Goal: Task Accomplishment & Management: Manage account settings

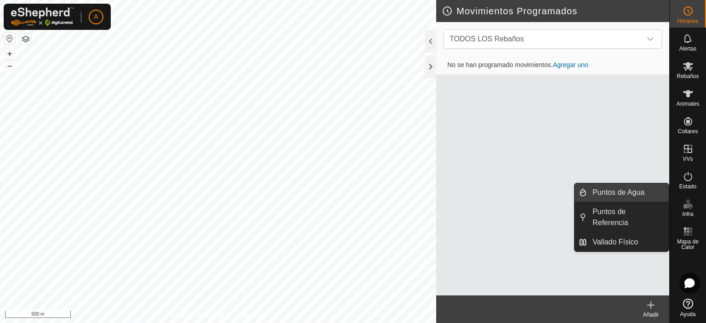
click at [630, 191] on link "Puntos de Agua" at bounding box center [628, 192] width 82 height 18
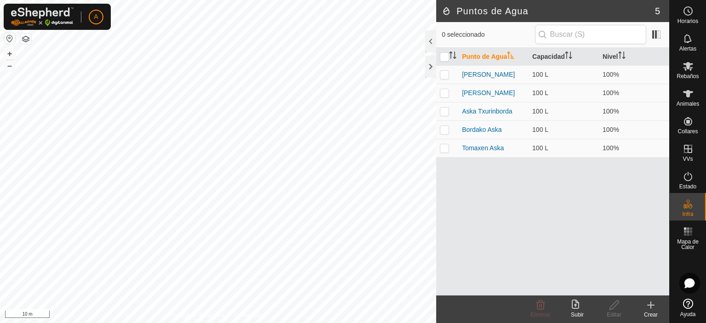
click at [313, 323] on html "A Horarios Alertas Rebaños Animales Collares VVs Estado Infra Mapa de Calor Ayu…" at bounding box center [353, 161] width 706 height 323
click at [176, 323] on html "A Horarios Alertas Rebaños Animales Collares VVs Estado Infra Mapa de Calor Ayu…" at bounding box center [353, 161] width 706 height 323
click at [642, 312] on div "Crear" at bounding box center [650, 315] width 37 height 8
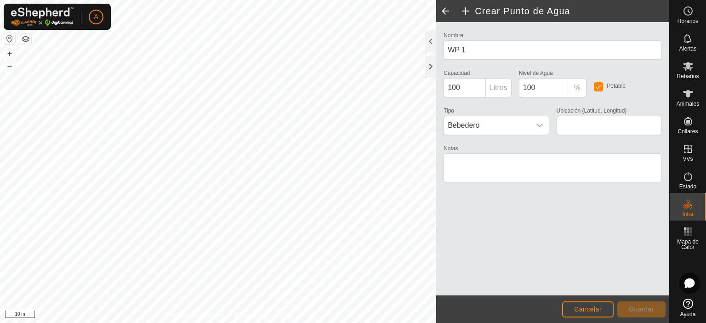
type input "43.087326, -1.930678"
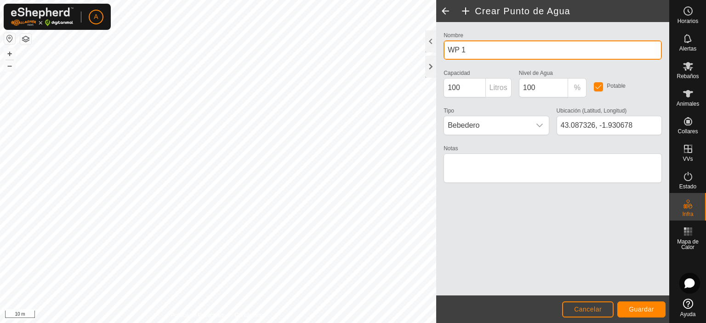
drag, startPoint x: 478, startPoint y: 47, endPoint x: 438, endPoint y: 43, distance: 40.2
click at [438, 43] on div "Nombre WP 1 Capacidad 100 Litros Nivel de Agua 100 % Potable Tipo Bebedero Ubic…" at bounding box center [552, 158] width 233 height 273
type input "Baratz aurre aska"
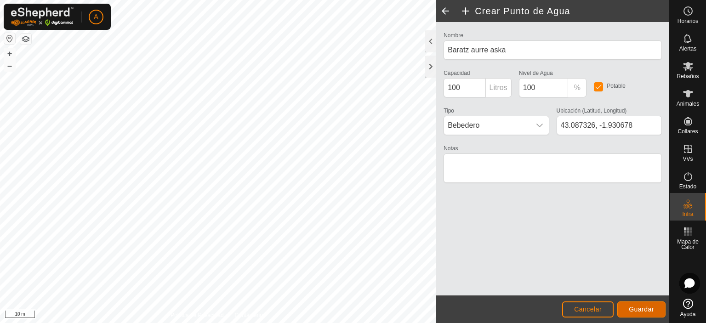
click at [642, 311] on span "Guardar" at bounding box center [641, 309] width 25 height 7
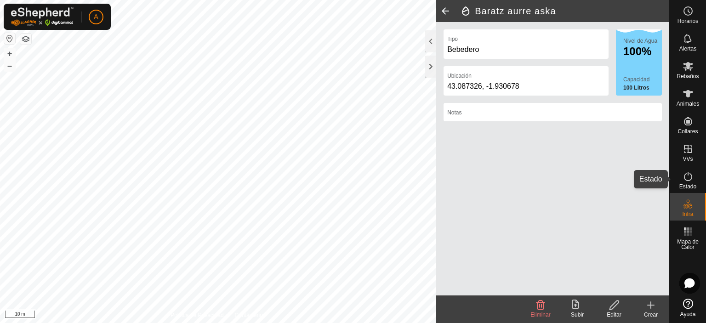
click at [696, 177] on div "Estado" at bounding box center [687, 179] width 36 height 28
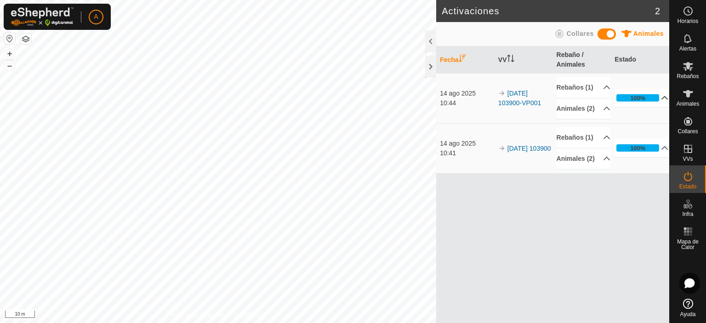
click at [660, 107] on p-accordion-header "100%" at bounding box center [641, 98] width 54 height 18
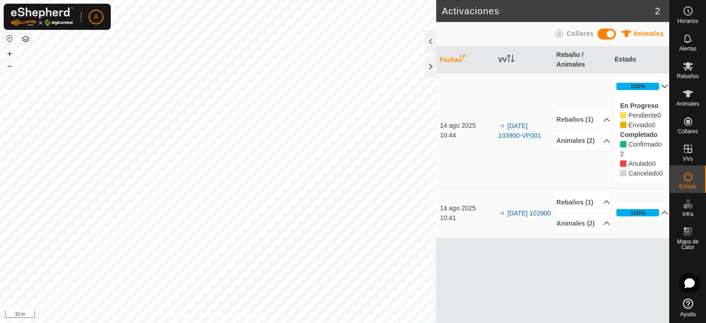
click at [657, 88] on p-accordion-header "100%" at bounding box center [641, 86] width 54 height 18
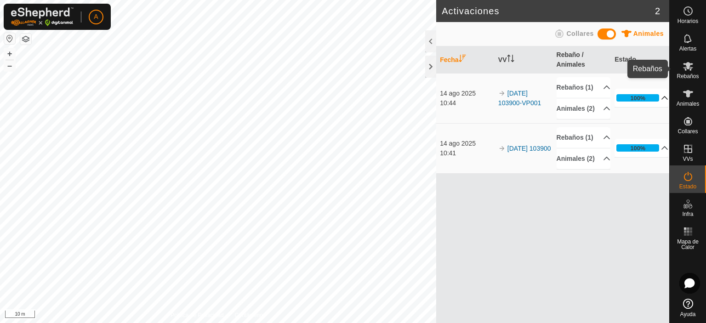
click at [694, 74] on span "Rebaños" at bounding box center [687, 77] width 22 height 6
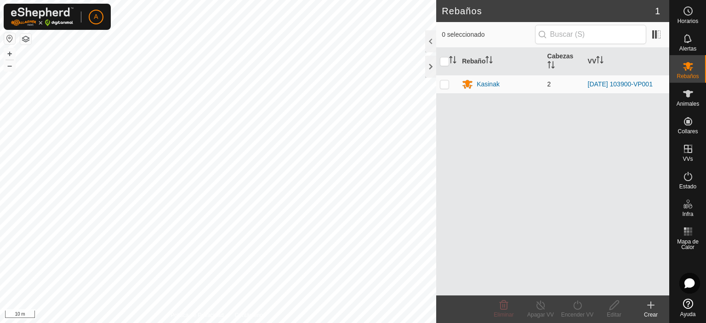
click at [447, 83] on p-checkbox at bounding box center [444, 83] width 9 height 7
checkbox input "true"
click at [446, 83] on p-checkbox at bounding box center [444, 83] width 9 height 7
checkbox input "false"
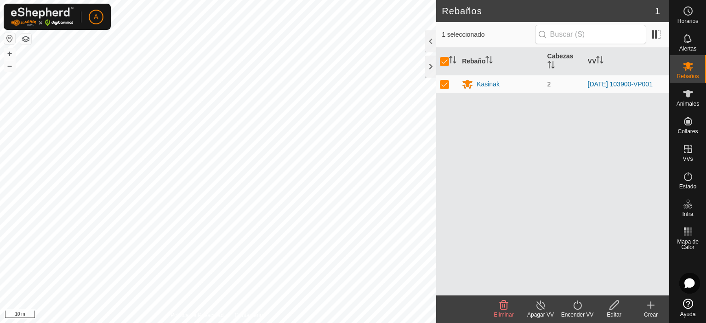
checkbox input "false"
click at [694, 98] on es-animals-svg-icon at bounding box center [688, 93] width 17 height 15
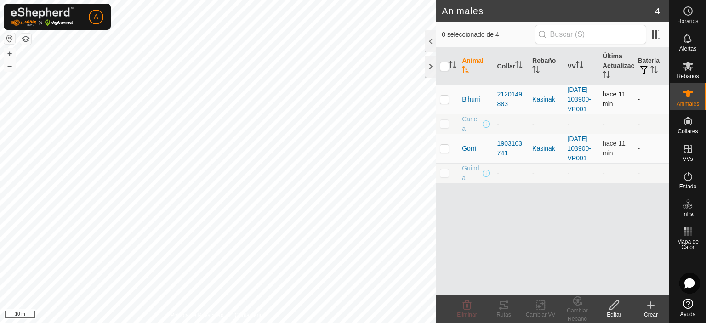
click at [446, 108] on td at bounding box center [447, 99] width 22 height 29
checkbox input "true"
click at [443, 152] on p-checkbox at bounding box center [444, 148] width 9 height 7
checkbox input "true"
click at [448, 103] on p-checkbox at bounding box center [444, 99] width 9 height 7
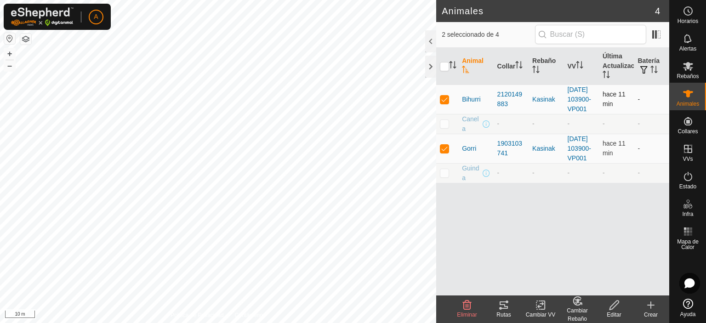
checkbox input "false"
click at [440, 152] on p-checkbox at bounding box center [444, 148] width 9 height 7
click at [448, 152] on p-checkbox at bounding box center [444, 148] width 9 height 7
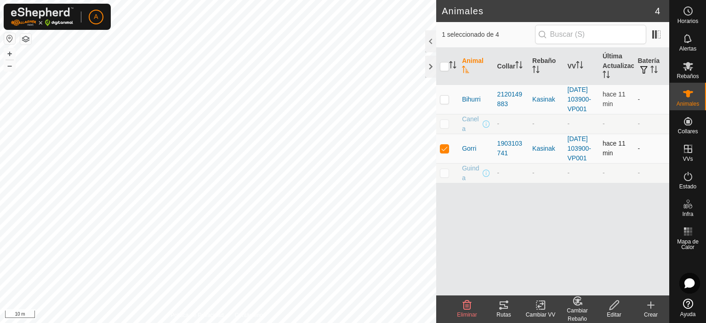
click at [448, 152] on p-checkbox at bounding box center [444, 148] width 9 height 7
checkbox input "false"
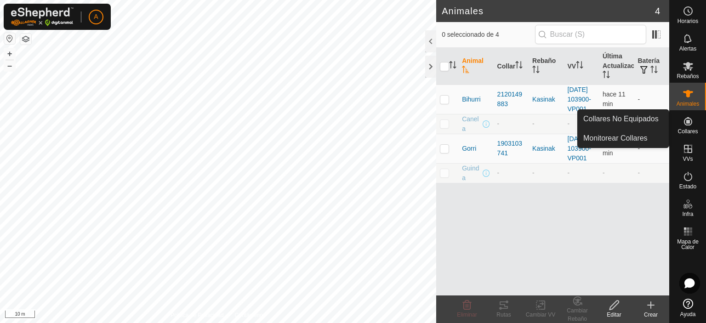
click at [679, 115] on div "Collares" at bounding box center [687, 124] width 36 height 28
click at [647, 123] on link "Collares No Equipados" at bounding box center [623, 119] width 91 height 18
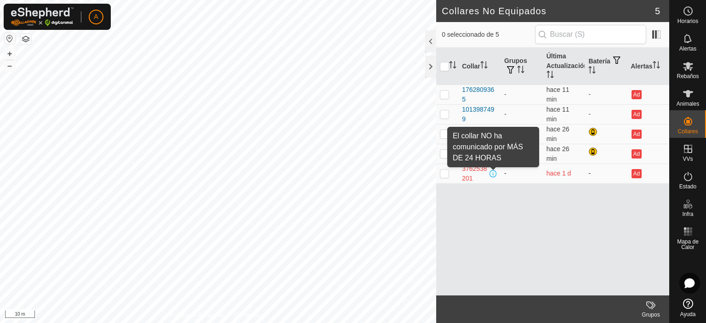
click at [490, 172] on span at bounding box center [492, 173] width 7 height 7
click at [492, 172] on span at bounding box center [492, 173] width 7 height 7
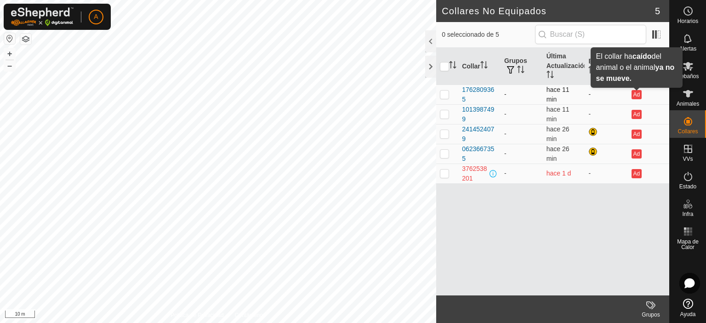
click at [640, 93] on button "Ad" at bounding box center [636, 94] width 10 height 9
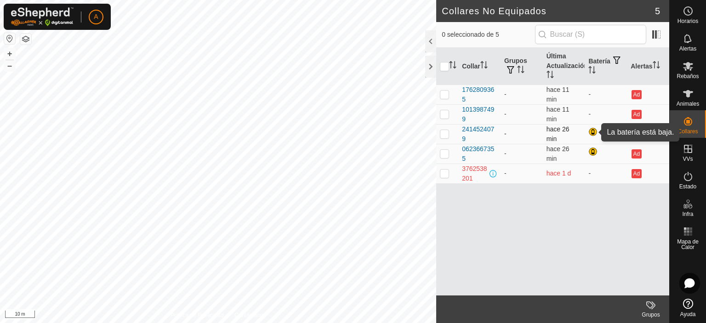
click at [591, 131] on div at bounding box center [593, 132] width 11 height 11
checkbox input "false"
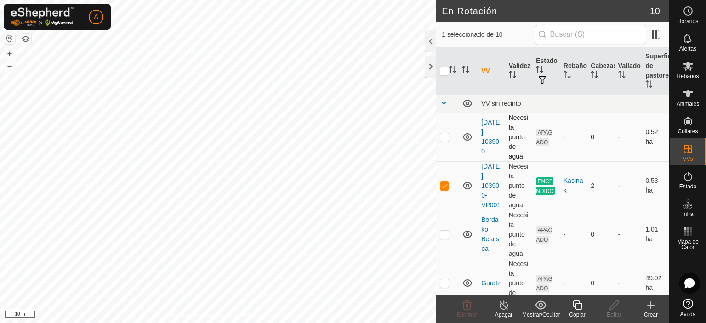
checkbox input "true"
checkbox input "false"
click at [464, 305] on icon at bounding box center [467, 304] width 9 height 9
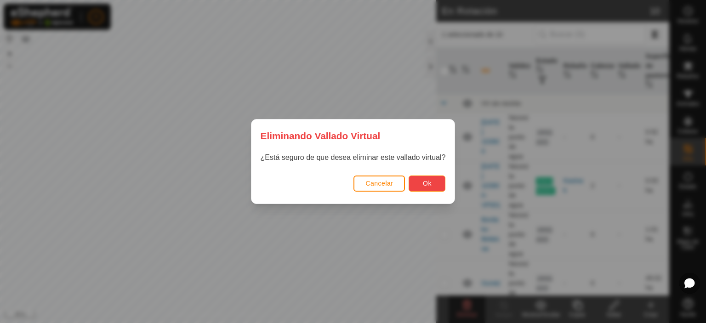
click at [425, 178] on button "Ok" at bounding box center [426, 184] width 37 height 16
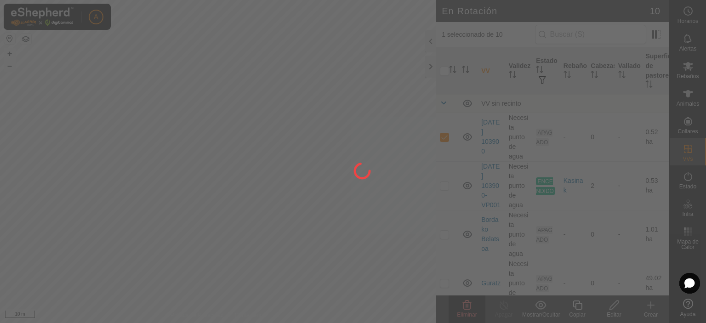
checkbox input "false"
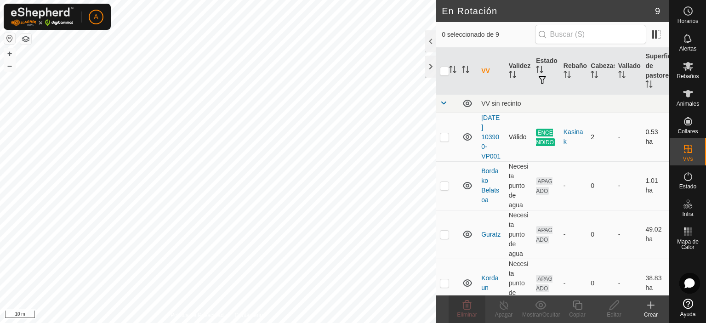
click at [448, 139] on p-tablecheckbox at bounding box center [444, 136] width 9 height 7
checkbox input "true"
click at [487, 136] on link "[DATE] 103900-VP001" at bounding box center [490, 137] width 19 height 46
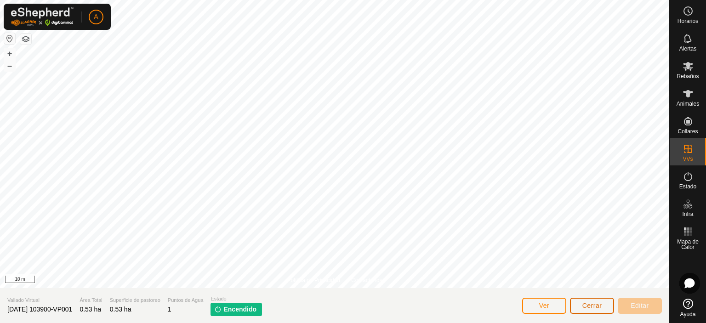
click at [581, 307] on button "Cerrar" at bounding box center [592, 306] width 44 height 16
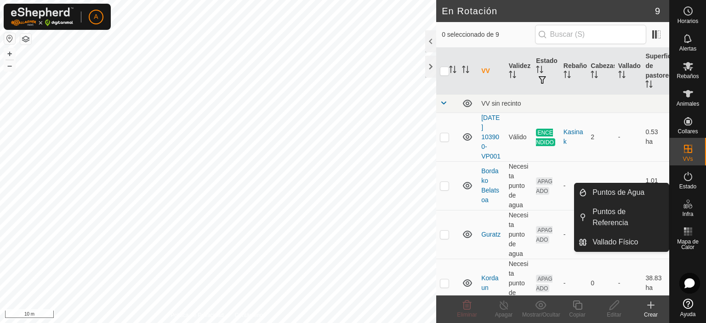
click at [685, 213] on span "Infra" at bounding box center [687, 214] width 11 height 6
click at [622, 197] on link "Puntos de Agua" at bounding box center [628, 192] width 82 height 18
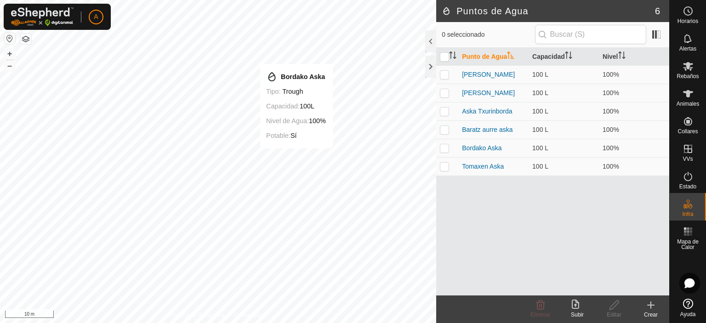
checkbox input "true"
click at [613, 311] on div "Editar" at bounding box center [613, 315] width 37 height 8
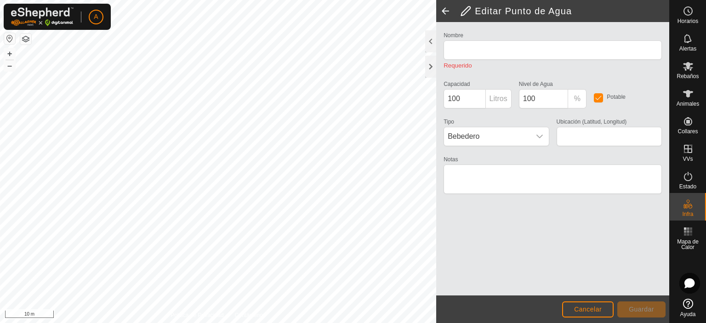
type input "Bordako Aska"
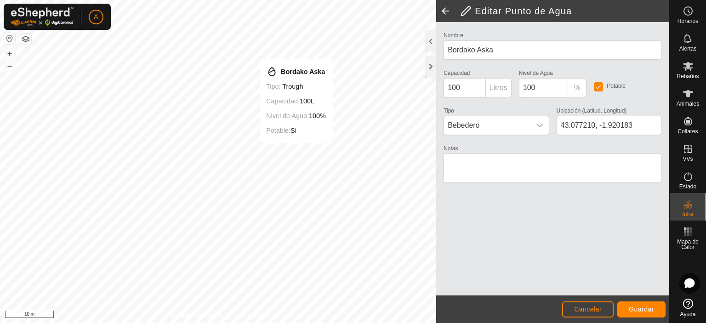
type input "43.077214, -1.920181"
click at [630, 306] on span "Guardar" at bounding box center [641, 309] width 25 height 7
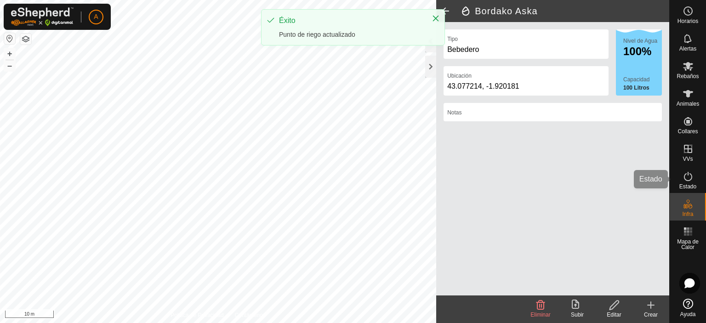
click at [684, 185] on span "Estado" at bounding box center [687, 187] width 17 height 6
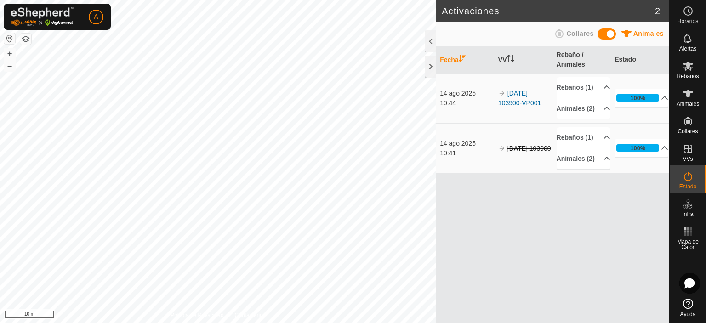
click at [7, 36] on button "button" at bounding box center [9, 38] width 11 height 11
click at [658, 107] on p-accordion-header "100%" at bounding box center [641, 98] width 54 height 18
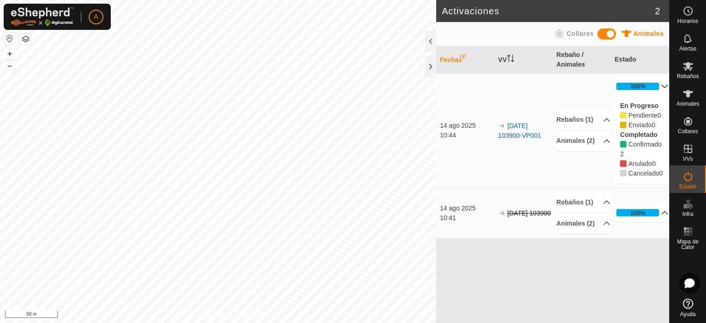
click at [661, 84] on p-accordion-header "100%" at bounding box center [641, 86] width 54 height 18
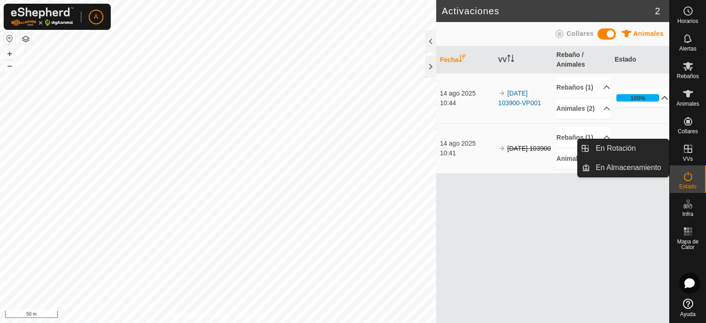
click at [693, 151] on es-virtualpaddocks-svg-icon at bounding box center [688, 149] width 17 height 15
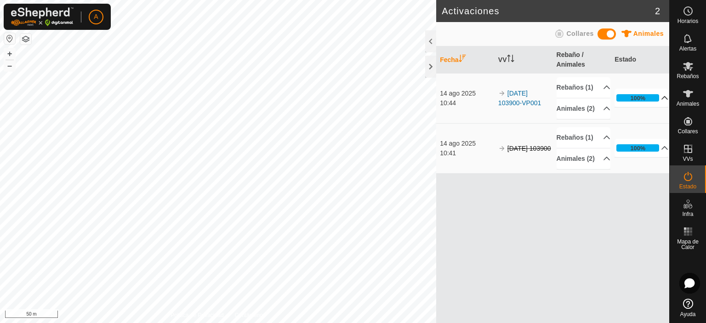
click at [654, 103] on p-accordion-header "100%" at bounding box center [641, 98] width 54 height 18
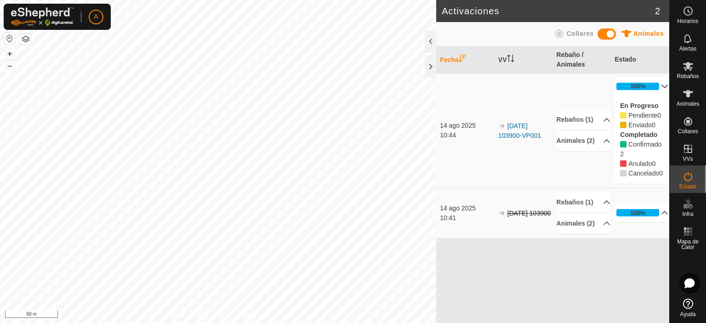
click at [662, 86] on p-accordion-header "100%" at bounding box center [641, 86] width 54 height 18
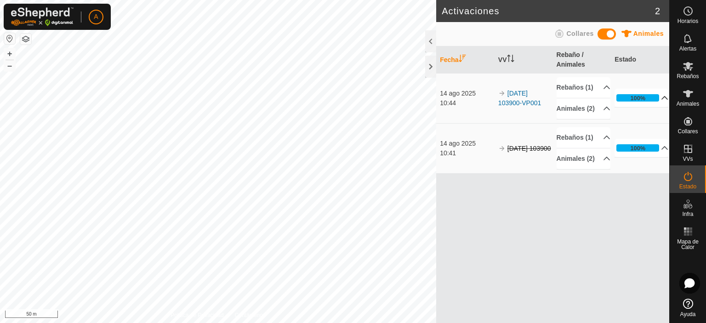
click at [603, 33] on span at bounding box center [606, 33] width 18 height 11
click at [589, 119] on p-accordion-header "Collares (2)" at bounding box center [583, 108] width 54 height 21
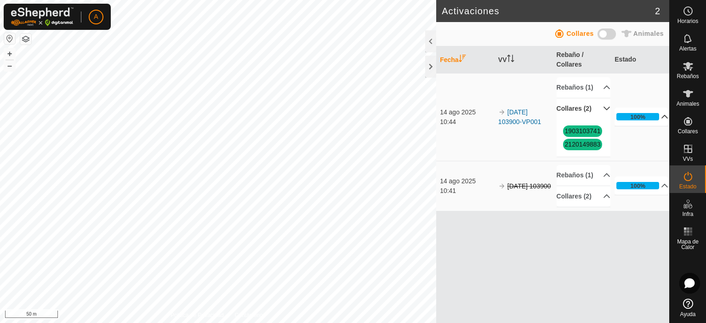
click at [608, 31] on span at bounding box center [606, 33] width 18 height 11
click at [600, 119] on p-accordion-header "Animales (2)" at bounding box center [583, 108] width 54 height 21
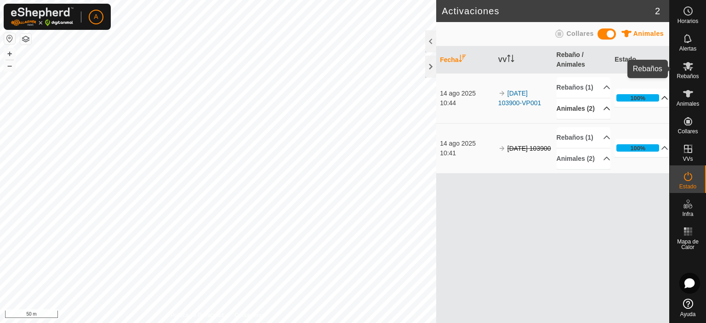
click at [683, 69] on icon at bounding box center [687, 66] width 11 height 11
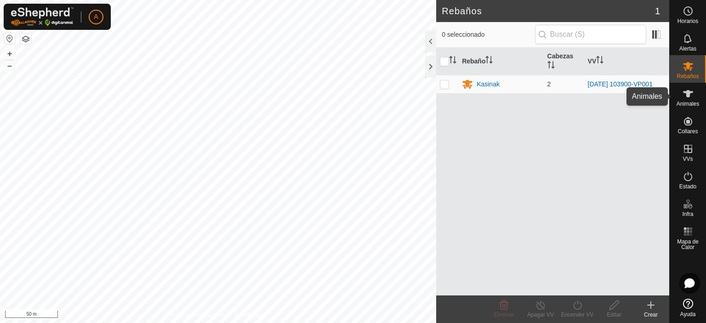
click at [689, 102] on span "Animales" at bounding box center [687, 104] width 23 height 6
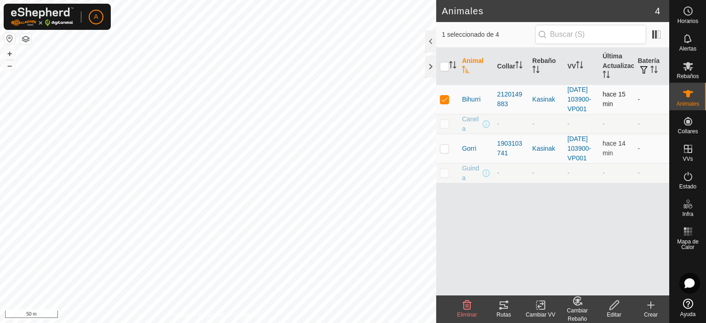
click at [447, 102] on p-checkbox at bounding box center [444, 99] width 9 height 7
click at [446, 103] on p-checkbox at bounding box center [444, 99] width 9 height 7
click at [443, 103] on p-checkbox at bounding box center [444, 99] width 9 height 7
checkbox input "true"
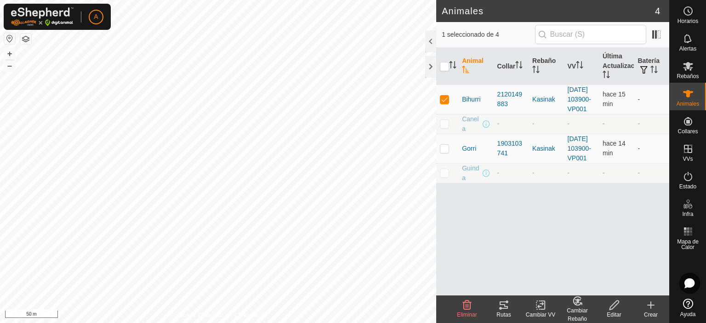
click at [505, 307] on icon at bounding box center [503, 305] width 11 height 11
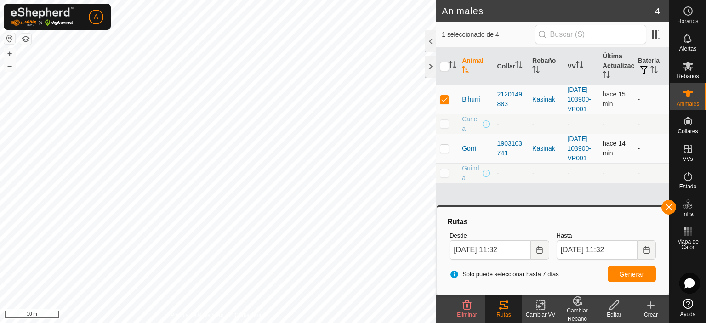
click at [444, 152] on p-checkbox at bounding box center [444, 148] width 9 height 7
checkbox input "true"
click at [447, 102] on p-checkbox at bounding box center [444, 99] width 9 height 7
checkbox input "false"
click at [447, 152] on p-checkbox at bounding box center [444, 148] width 9 height 7
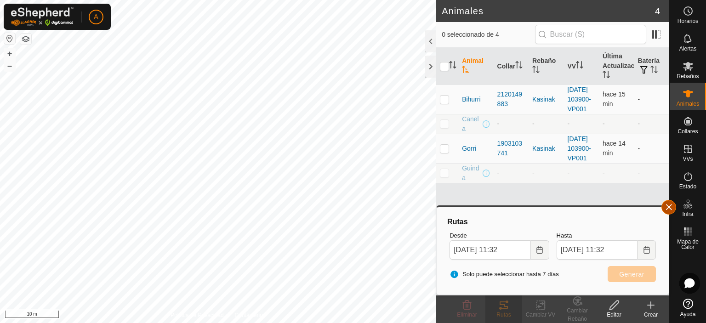
click at [670, 209] on button "button" at bounding box center [668, 207] width 15 height 15
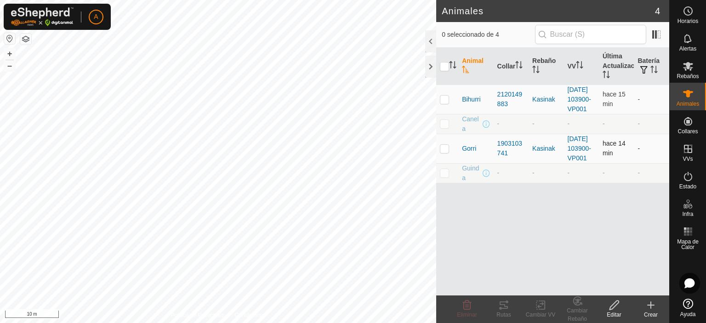
click at [443, 152] on p-checkbox at bounding box center [444, 148] width 9 height 7
checkbox input "true"
click at [504, 308] on icon at bounding box center [503, 304] width 8 height 7
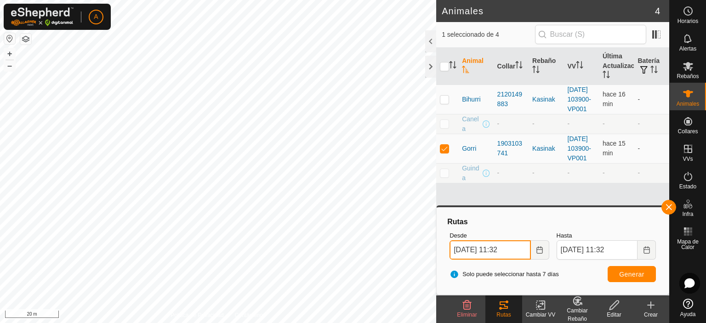
click at [463, 249] on input "[DATE] 11:32" at bounding box center [489, 249] width 81 height 19
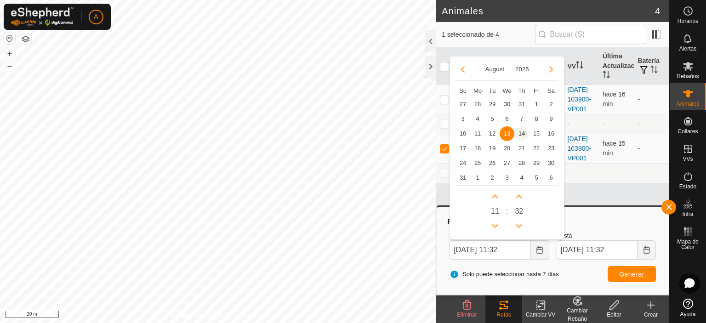
click at [523, 136] on span "14" at bounding box center [521, 133] width 15 height 15
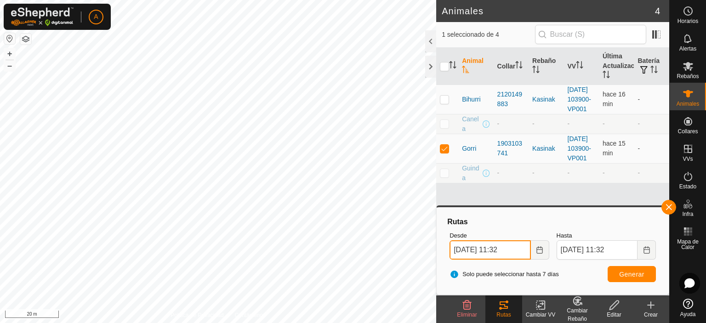
drag, startPoint x: 512, startPoint y: 249, endPoint x: 503, endPoint y: 249, distance: 9.2
click at [503, 249] on input "[DATE] 11:32" at bounding box center [489, 249] width 81 height 19
type input "[DATE] 10:02"
click at [623, 273] on span "Generar" at bounding box center [631, 274] width 25 height 7
click at [444, 152] on p-checkbox at bounding box center [444, 148] width 9 height 7
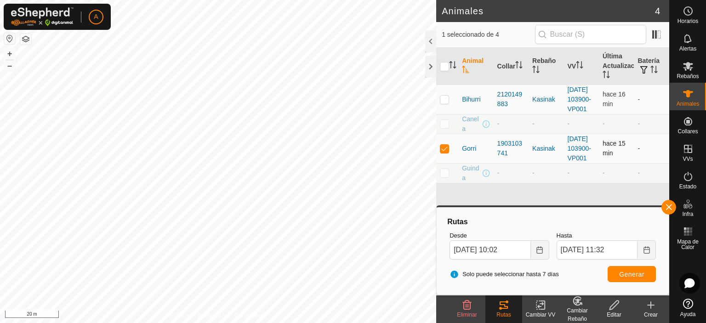
checkbox input "false"
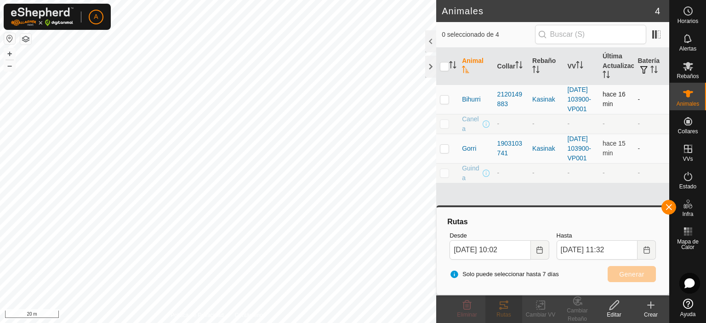
click at [448, 102] on p-checkbox at bounding box center [444, 99] width 9 height 7
checkbox input "true"
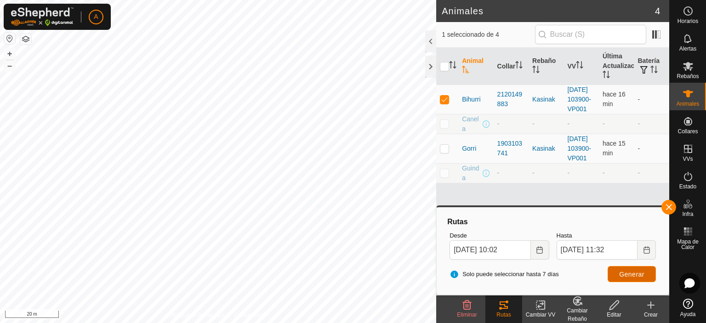
click at [644, 277] on span "Generar" at bounding box center [631, 274] width 25 height 7
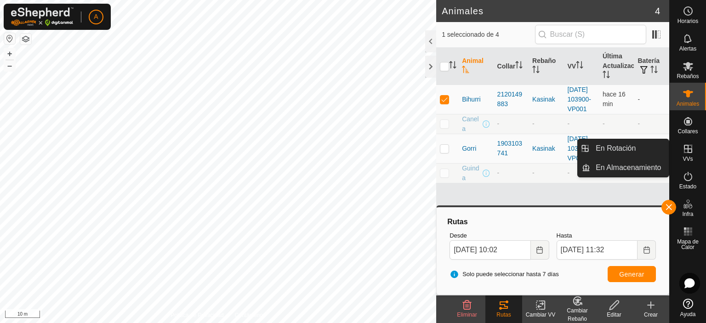
click at [686, 154] on icon at bounding box center [687, 148] width 11 height 11
click at [693, 155] on es-virtualpaddocks-svg-icon at bounding box center [688, 149] width 17 height 15
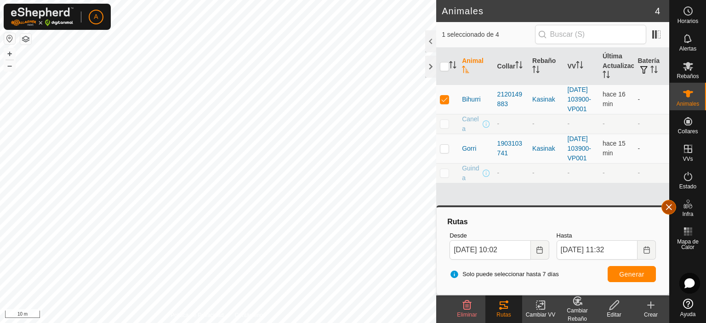
click at [666, 205] on button "button" at bounding box center [668, 207] width 15 height 15
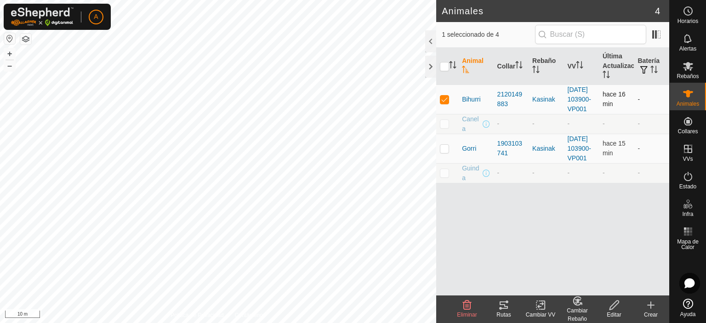
click at [447, 108] on td at bounding box center [447, 99] width 22 height 29
checkbox input "false"
click at [657, 37] on span at bounding box center [656, 34] width 15 height 15
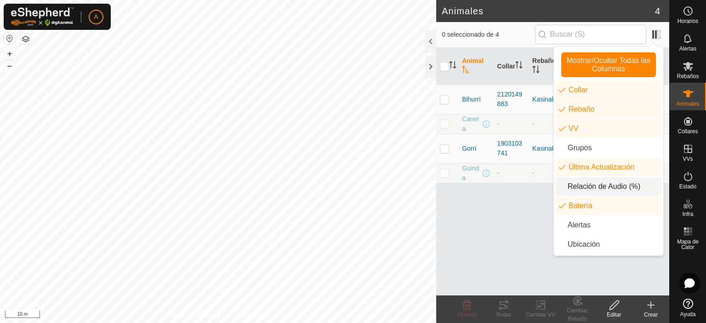
click at [511, 240] on div "Animal Collar Rebaño VV Última Actualización Batería Bihurri 2120149883 Kasinak…" at bounding box center [552, 172] width 233 height 248
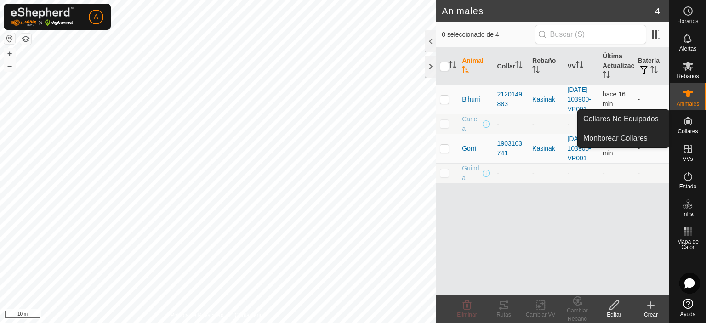
click at [693, 123] on es-neckbands-svg-icon at bounding box center [688, 121] width 17 height 15
click at [645, 119] on span "Collares No Equipados" at bounding box center [620, 118] width 75 height 11
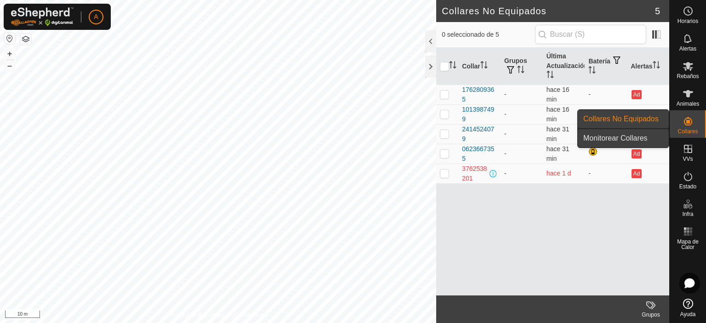
click at [651, 134] on link "Monitorear Collares" at bounding box center [623, 138] width 91 height 18
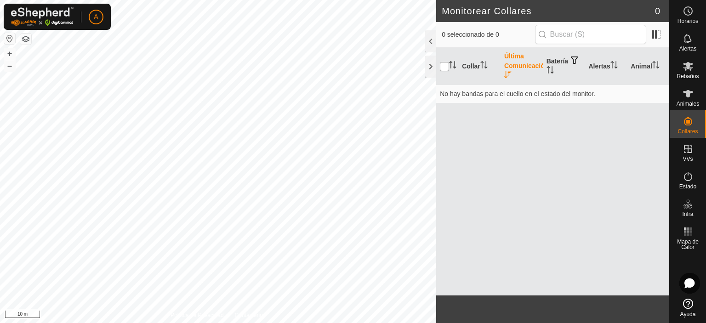
click at [447, 65] on input "checkbox" at bounding box center [444, 66] width 9 height 9
click at [443, 66] on input "checkbox" at bounding box center [444, 66] width 9 height 9
checkbox input "false"
click at [586, 40] on input "text" at bounding box center [590, 34] width 111 height 19
click at [654, 34] on span at bounding box center [656, 34] width 15 height 15
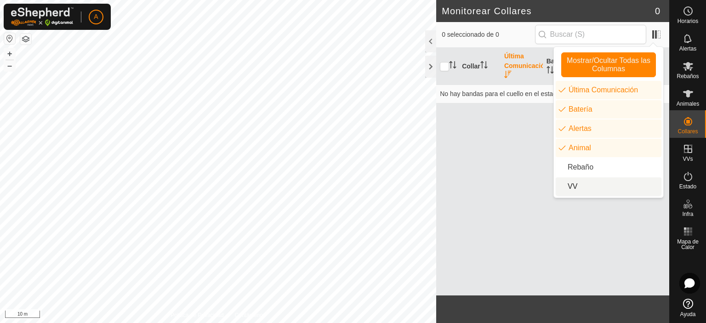
click at [580, 187] on li "VV" at bounding box center [608, 186] width 106 height 18
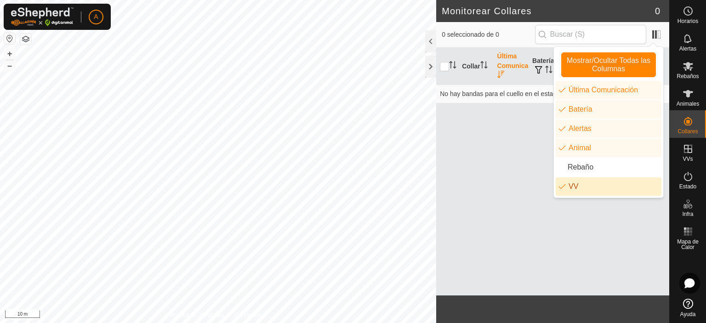
click at [580, 182] on li "VV" at bounding box center [608, 186] width 106 height 18
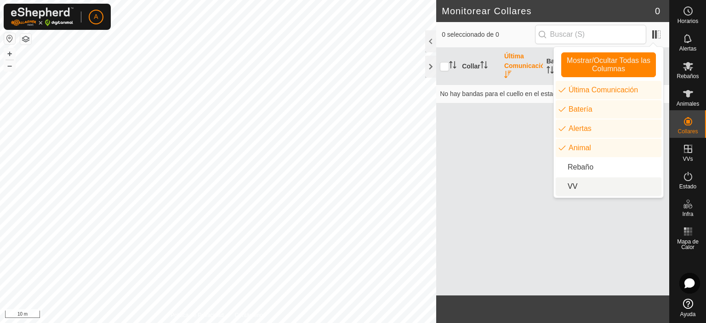
click at [491, 154] on div "Collar Última Comunicación Batería Alertas Animal No hay bandas para el cuello …" at bounding box center [552, 172] width 233 height 248
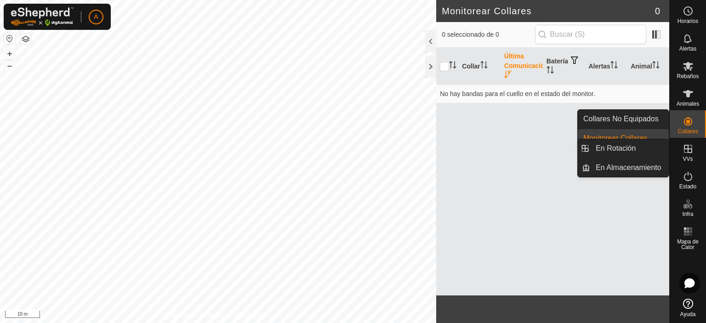
click at [690, 149] on icon at bounding box center [688, 149] width 8 height 8
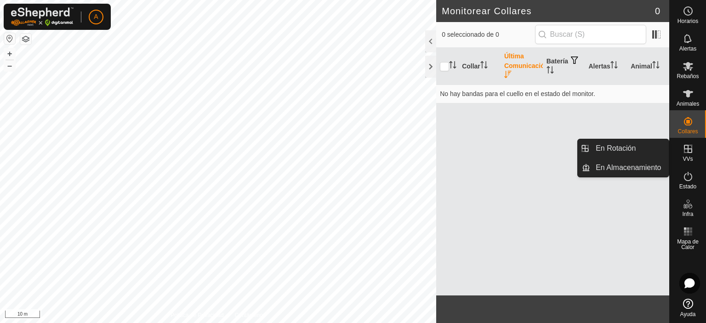
click at [678, 152] on div "VVs" at bounding box center [687, 152] width 36 height 28
click at [640, 154] on link "En Rotación" at bounding box center [629, 148] width 79 height 18
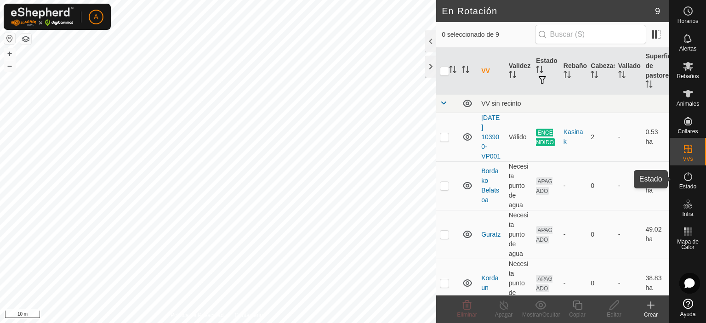
click at [689, 185] on span "Estado" at bounding box center [687, 187] width 17 height 6
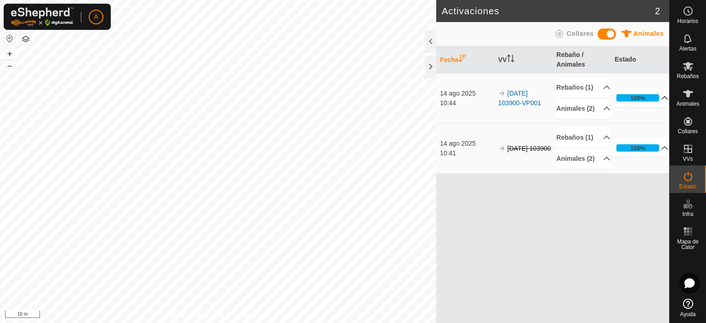
click at [629, 107] on p-accordion-header "100%" at bounding box center [641, 98] width 54 height 18
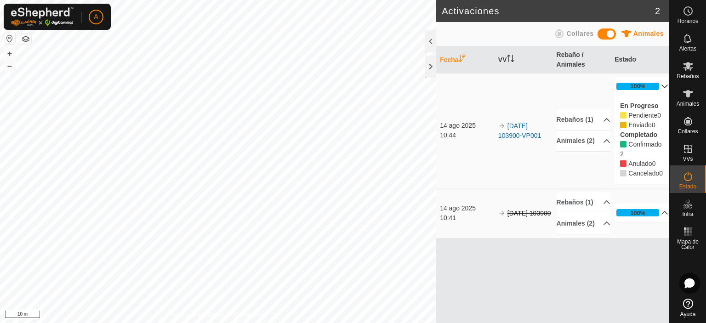
click at [648, 88] on p-accordion-header "100%" at bounding box center [641, 86] width 54 height 18
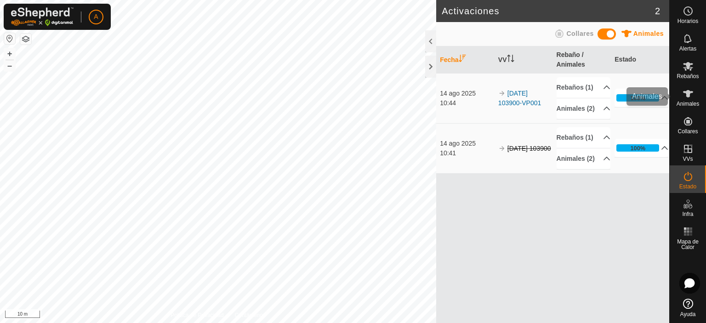
click at [684, 95] on icon at bounding box center [687, 93] width 11 height 11
